Goal: Navigation & Orientation: Find specific page/section

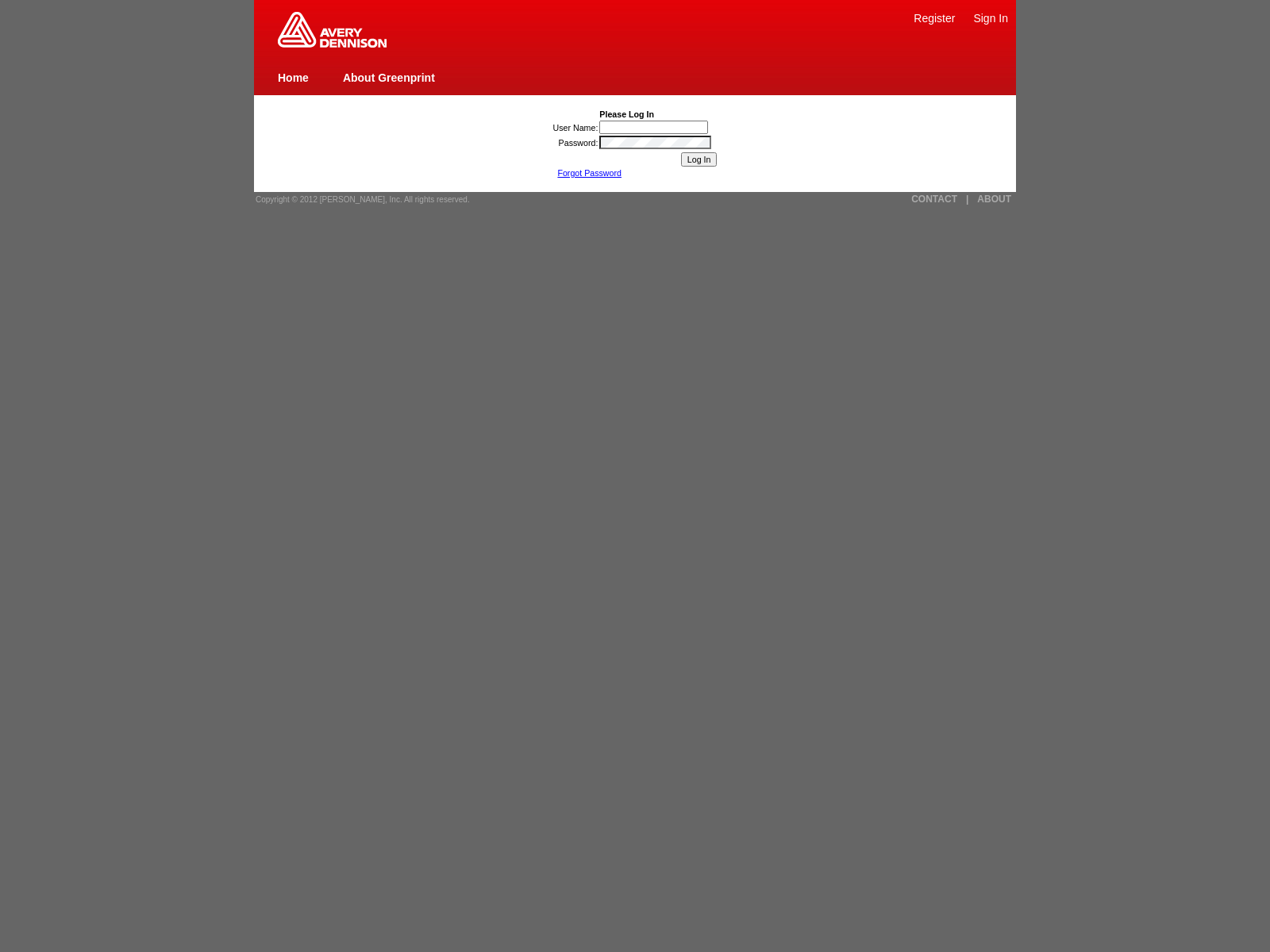
click at [388, 77] on link "About Greenprint" at bounding box center [389, 78] width 92 height 13
click at [357, 199] on span "Copyright © 2012 [PERSON_NAME], Inc. All rights reserved." at bounding box center [363, 199] width 214 height 8
type input "nessus_was_name_irmztxyywas_clcxurma8sgi"
click at [655, 127] on input "User Name:" at bounding box center [653, 127] width 109 height 14
